Goal: Navigation & Orientation: Understand site structure

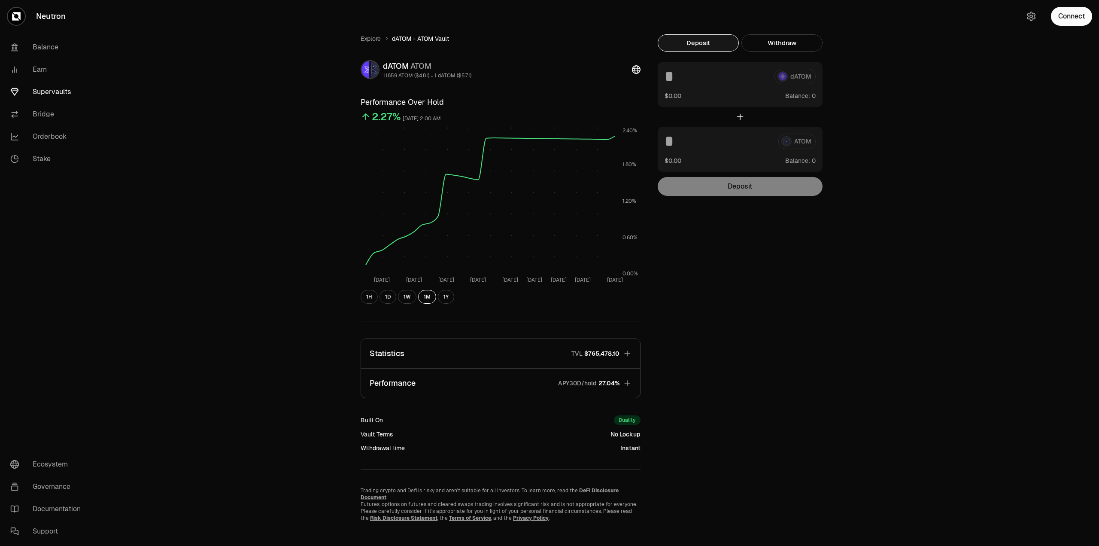
click at [67, 91] on link "Supervaults" at bounding box center [47, 92] width 89 height 22
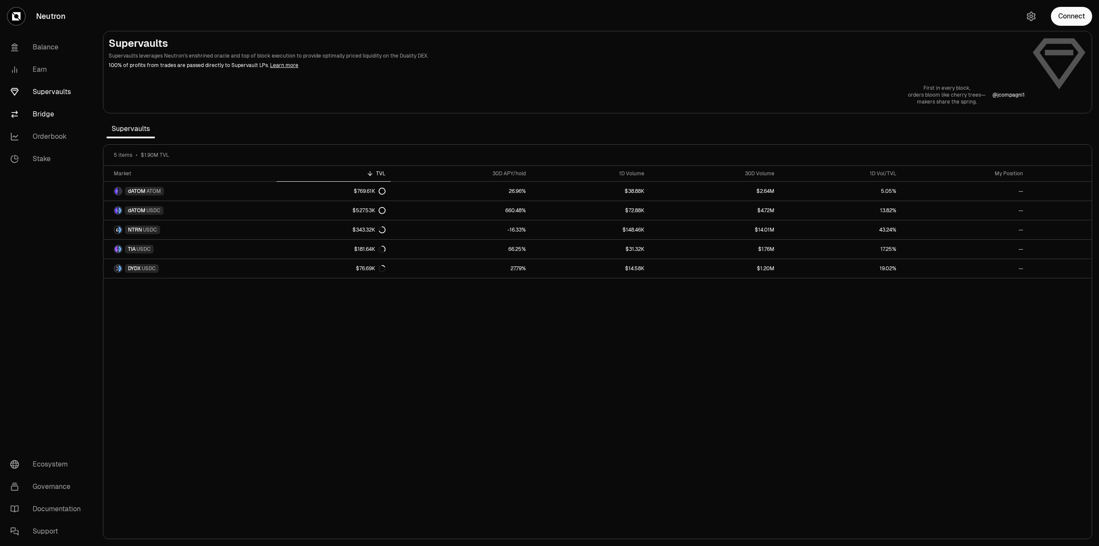
click at [49, 117] on link "Bridge" at bounding box center [47, 114] width 89 height 22
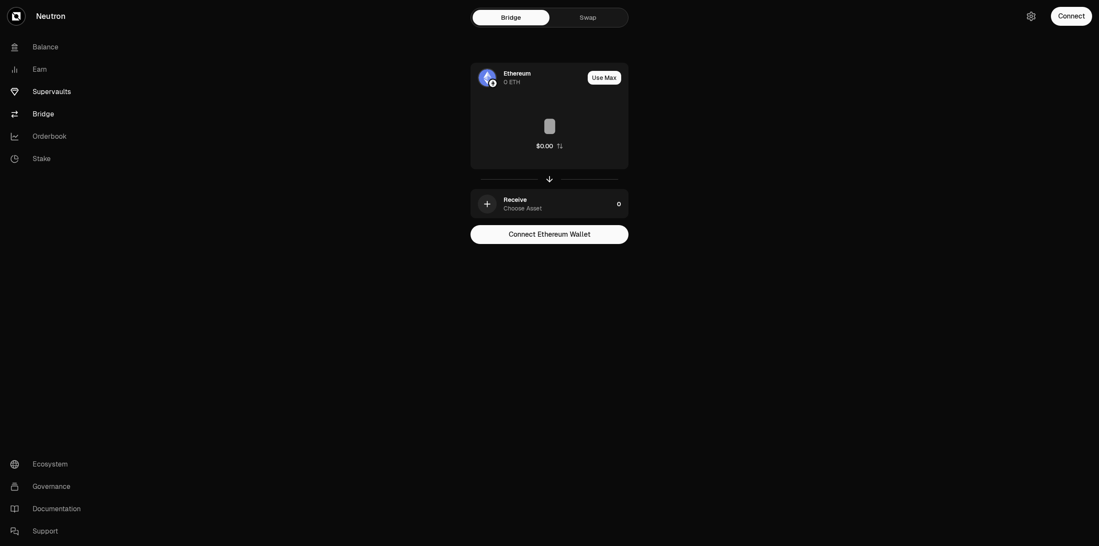
click at [56, 91] on link "Supervaults" at bounding box center [47, 92] width 89 height 22
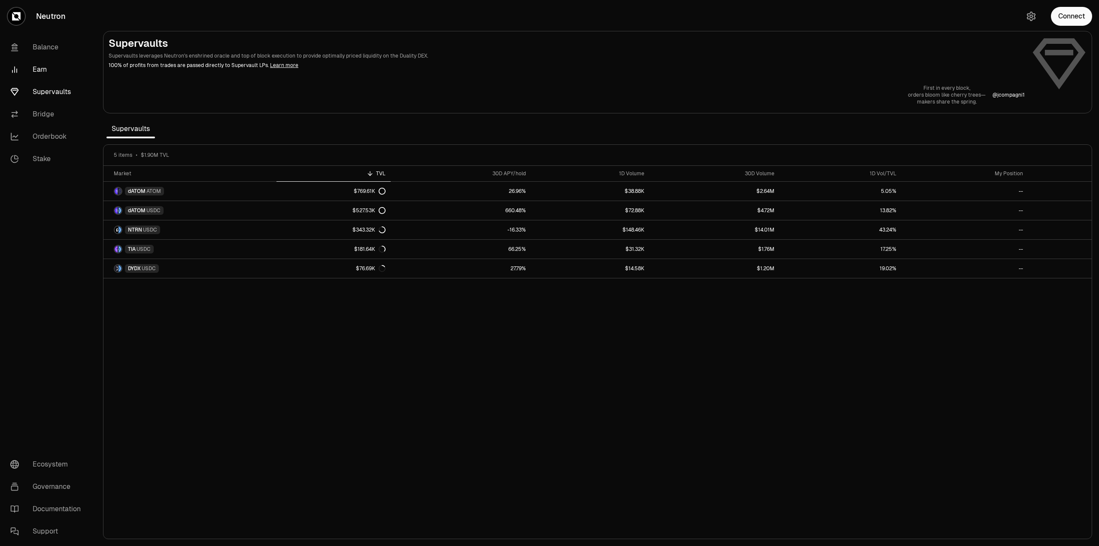
click at [40, 72] on link "Earn" at bounding box center [47, 69] width 89 height 22
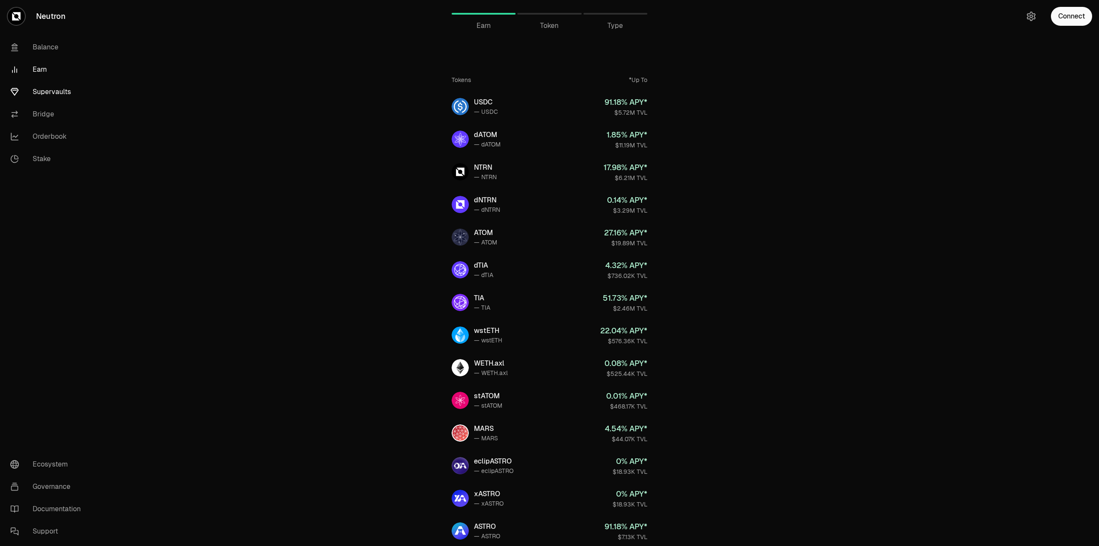
click at [44, 94] on link "Supervaults" at bounding box center [47, 92] width 89 height 22
